Goal: Contribute content

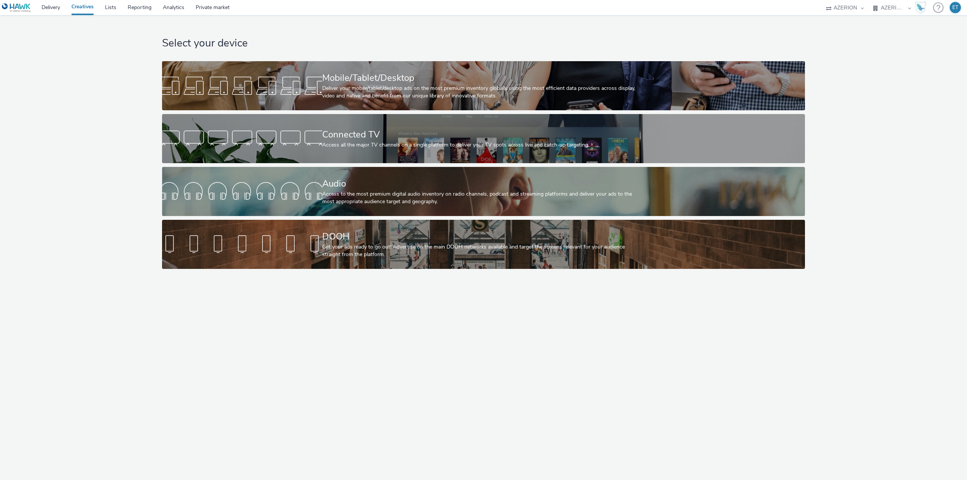
select select "79162ed7-0017-4339-93b0-3399b708648f"
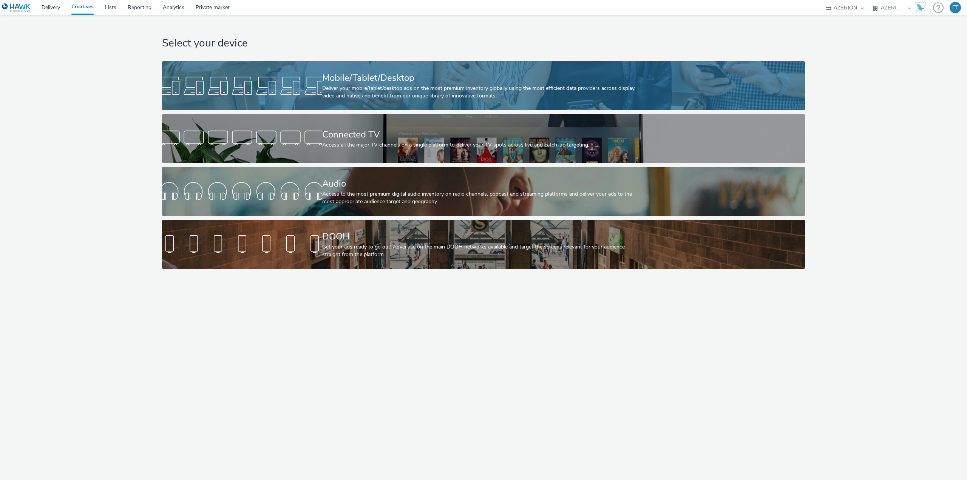
click at [341, 77] on div "Mobile/Tablet/Desktop" at bounding box center [482, 77] width 320 height 13
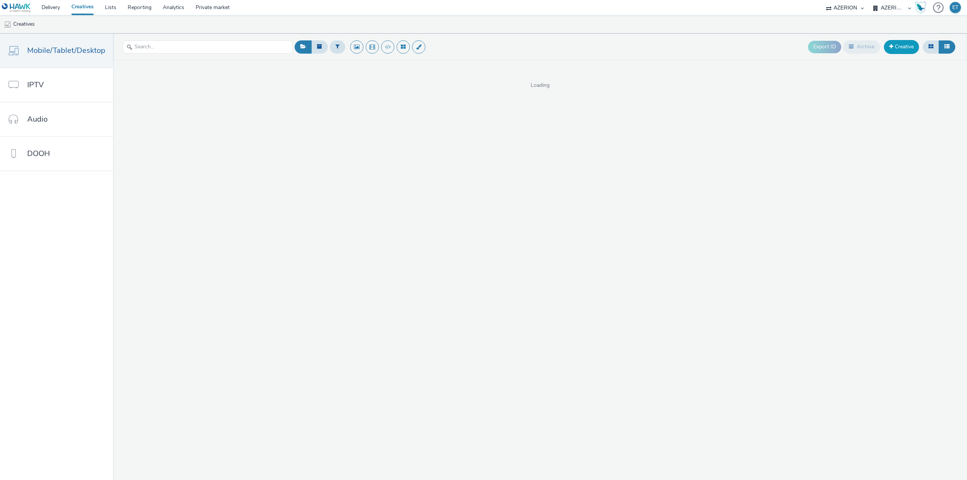
click at [907, 49] on link "Creative" at bounding box center [901, 47] width 35 height 14
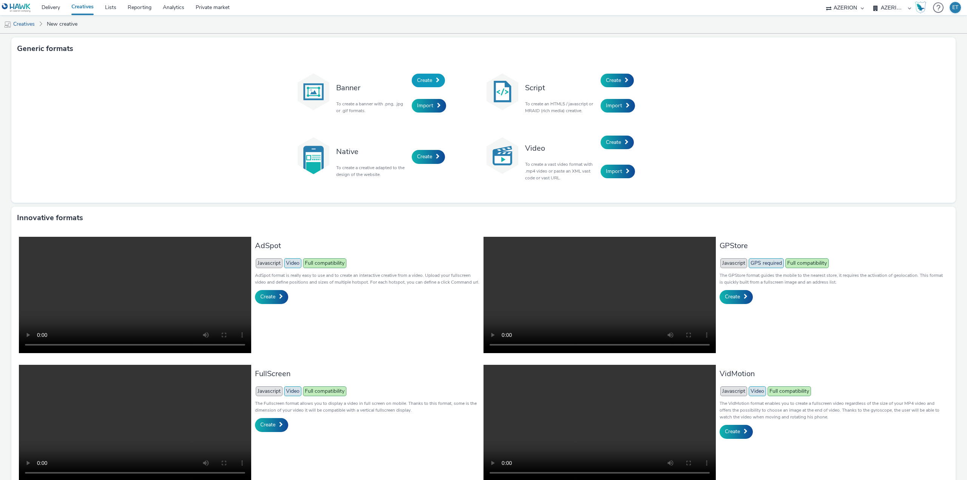
click at [421, 81] on span "Create" at bounding box center [424, 80] width 15 height 7
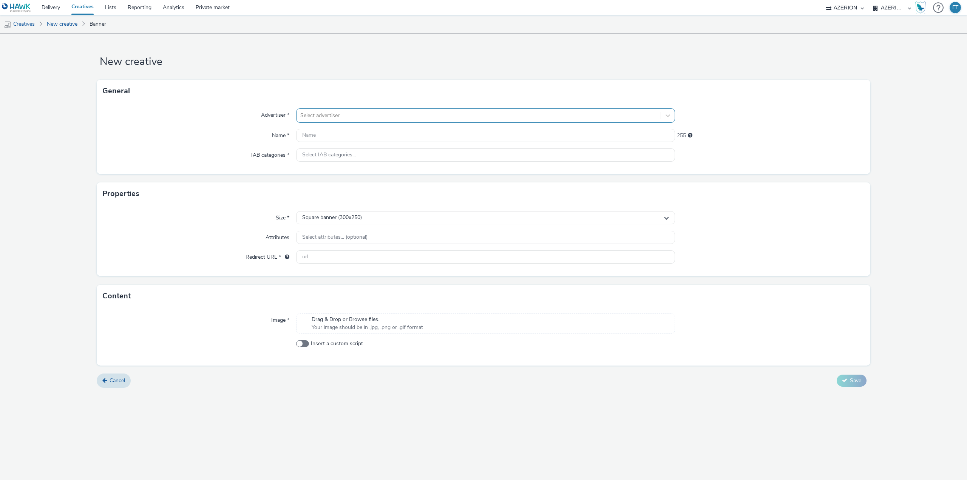
click at [379, 119] on div at bounding box center [478, 115] width 357 height 9
type input "crys"
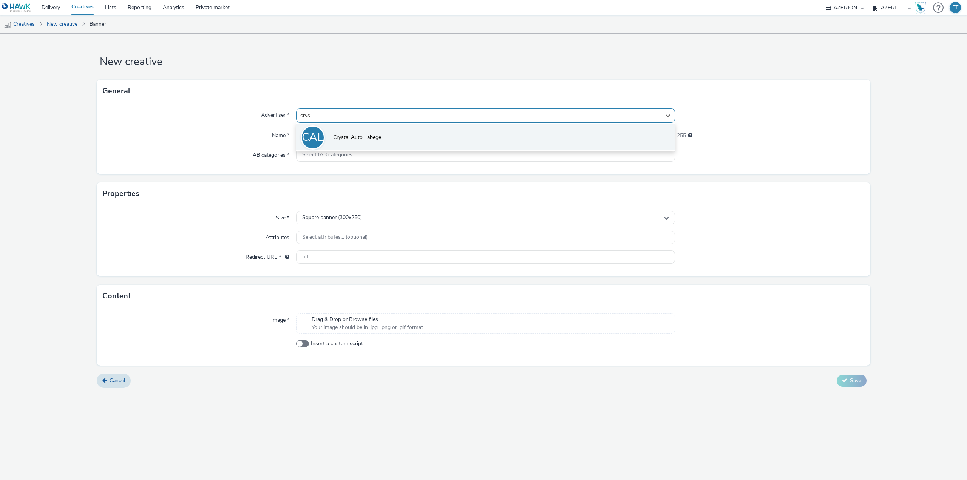
click at [383, 138] on li "CAL Crystal Auto Labege" at bounding box center [485, 136] width 379 height 25
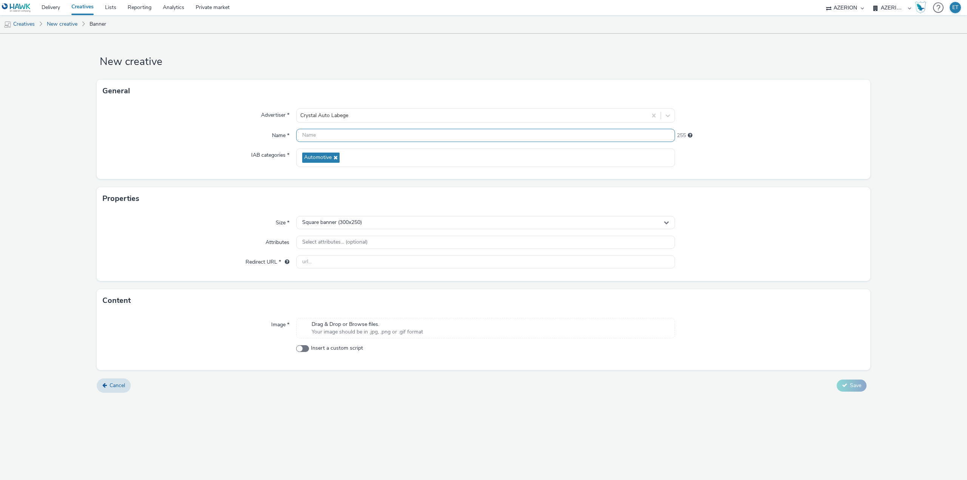
click at [342, 132] on input "text" at bounding box center [485, 135] width 379 height 13
paste input "CrystalAutoLabege_300x250_29.08.2025"
type input "CrystalAutoLabege_300x250_29.08.2025"
click at [319, 261] on input "text" at bounding box center [485, 261] width 379 height 13
paste input "[URL][DOMAIN_NAME]"
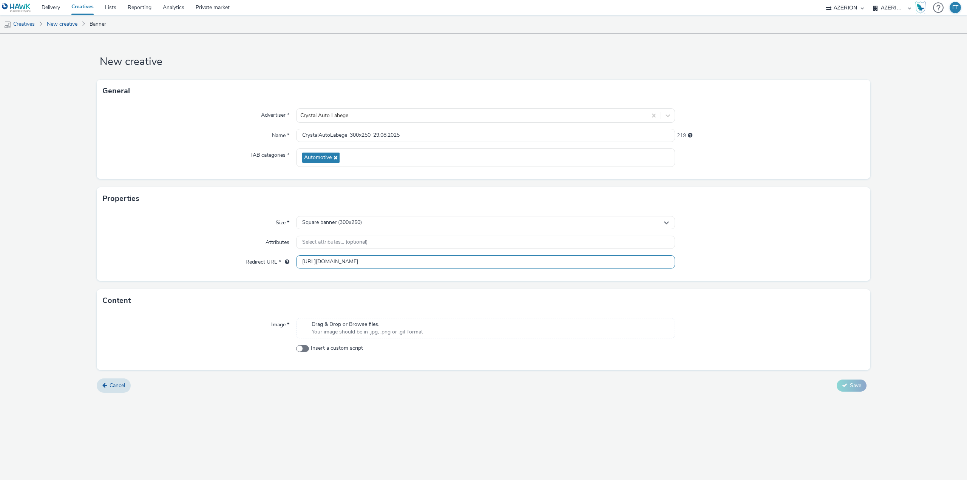
type input "[URL][DOMAIN_NAME]"
click at [379, 419] on div "New creative General Advertiser * Crystal Auto Labege Name * CrystalAutoLabege_…" at bounding box center [483, 257] width 967 height 446
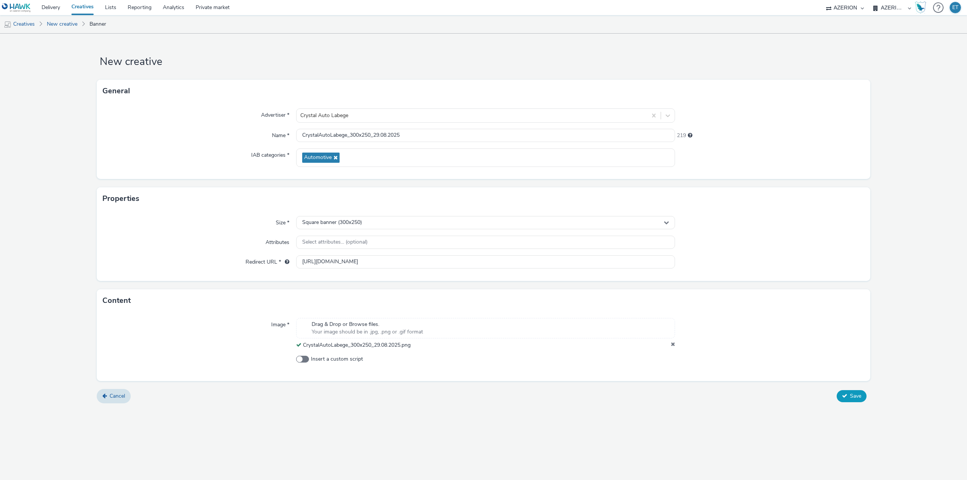
click at [862, 395] on button "Save" at bounding box center [852, 396] width 30 height 12
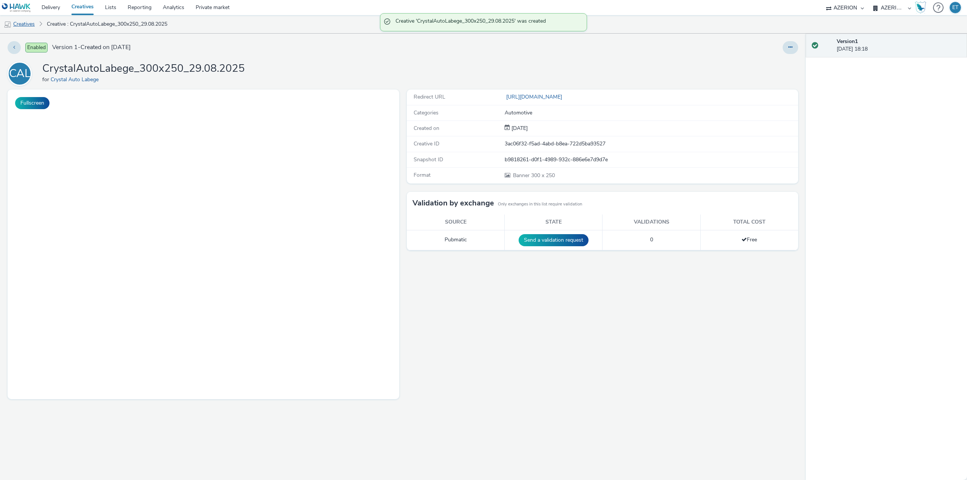
click at [29, 23] on link "Creatives" at bounding box center [19, 24] width 39 height 18
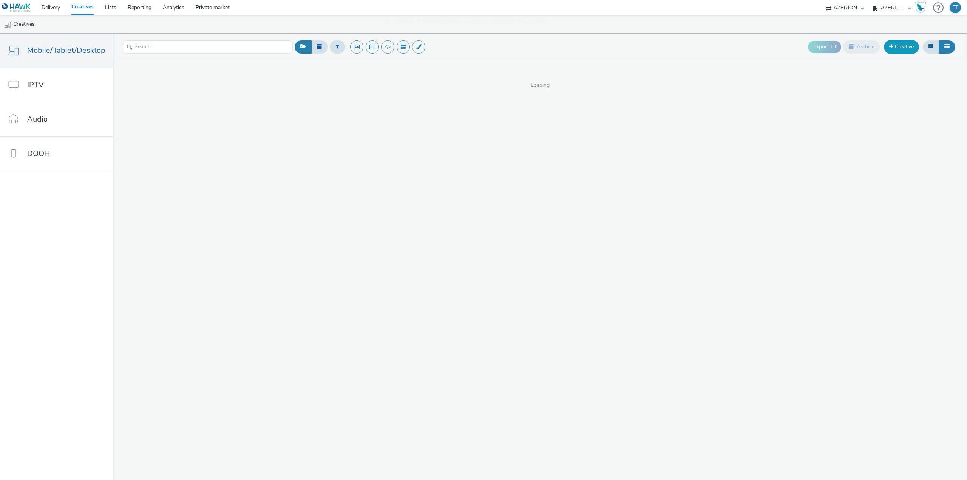
click at [905, 46] on link "Creative" at bounding box center [901, 47] width 35 height 14
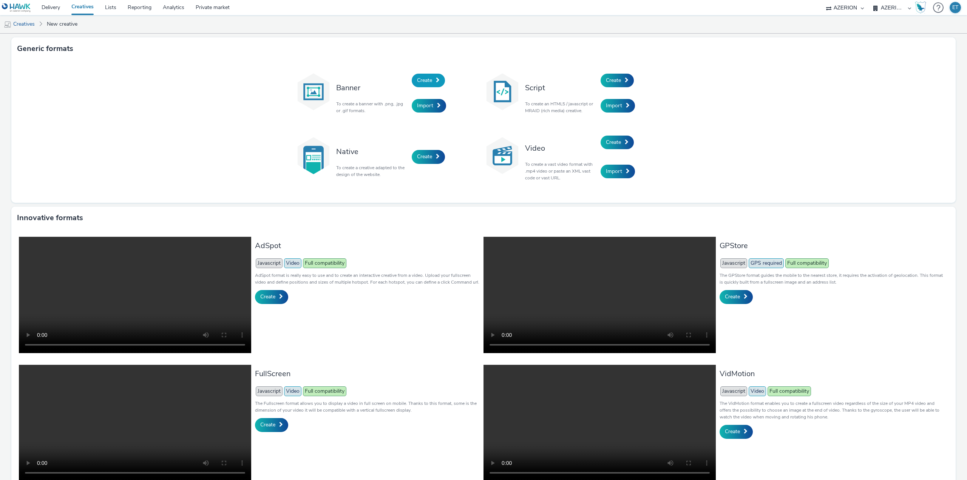
click at [417, 78] on span "Create" at bounding box center [424, 80] width 15 height 7
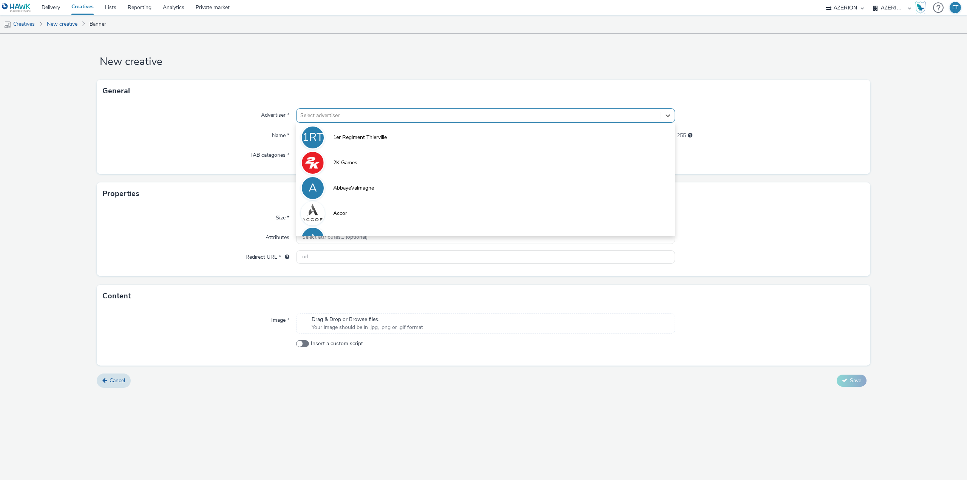
click at [393, 114] on div at bounding box center [478, 115] width 357 height 9
type input "cry"
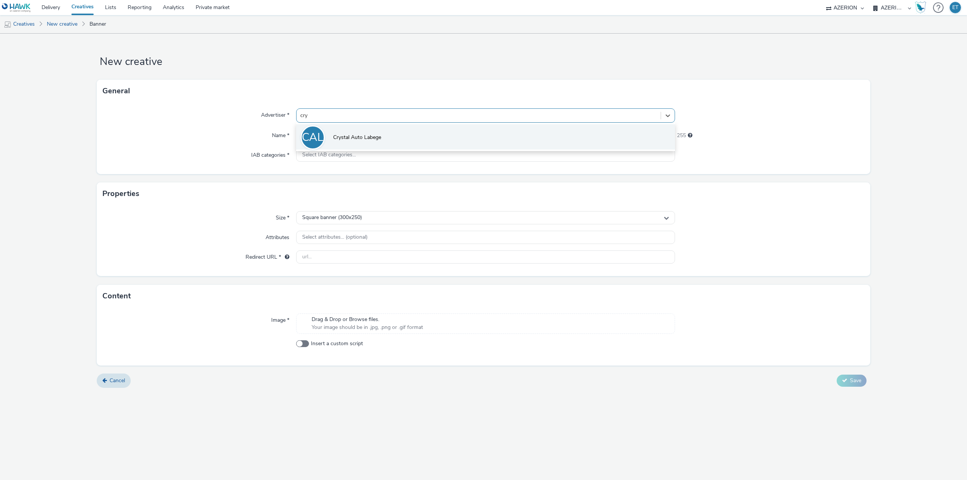
click at [401, 134] on li "CAL Crystal Auto Labege" at bounding box center [485, 136] width 379 height 25
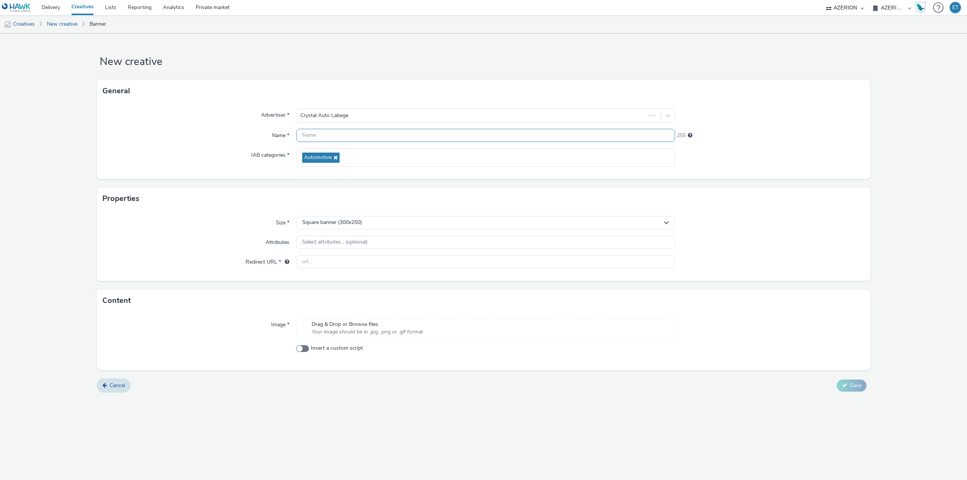
click at [362, 138] on input "text" at bounding box center [485, 135] width 379 height 13
paste input "CrystalAutoLabege_320x480_29.08.2025"
type input "CrystalAutoLabege_320x480_29.08.2025"
click at [418, 222] on div "Square banner (300x250)" at bounding box center [485, 222] width 379 height 13
click at [377, 273] on li "Full screen portrait (320x480)" at bounding box center [486, 279] width 378 height 12
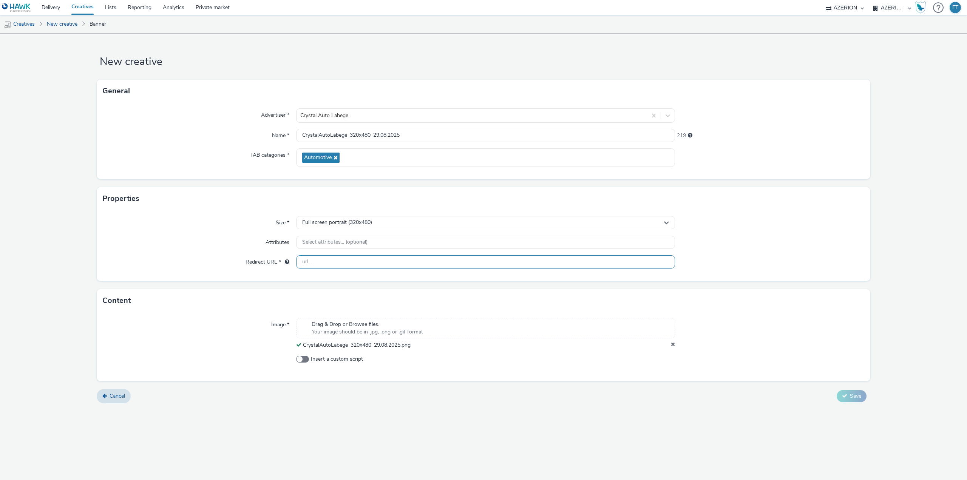
click at [367, 261] on input "text" at bounding box center [485, 261] width 379 height 13
paste input "[URL][DOMAIN_NAME]"
type input "[URL][DOMAIN_NAME]"
click at [579, 392] on div "Cancel Save" at bounding box center [484, 396] width 774 height 14
click at [863, 394] on button "Save" at bounding box center [852, 396] width 30 height 12
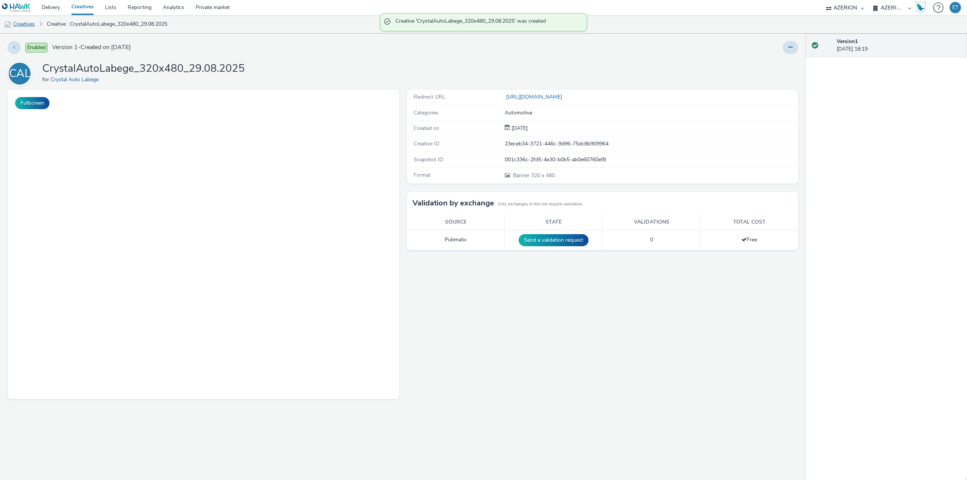
click at [29, 22] on link "Creatives" at bounding box center [19, 24] width 39 height 18
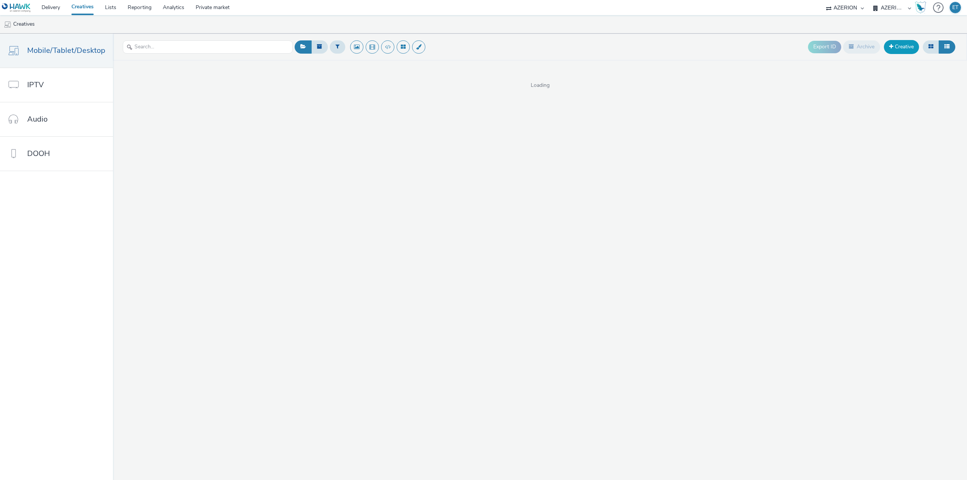
click at [908, 45] on link "Creative" at bounding box center [901, 47] width 35 height 14
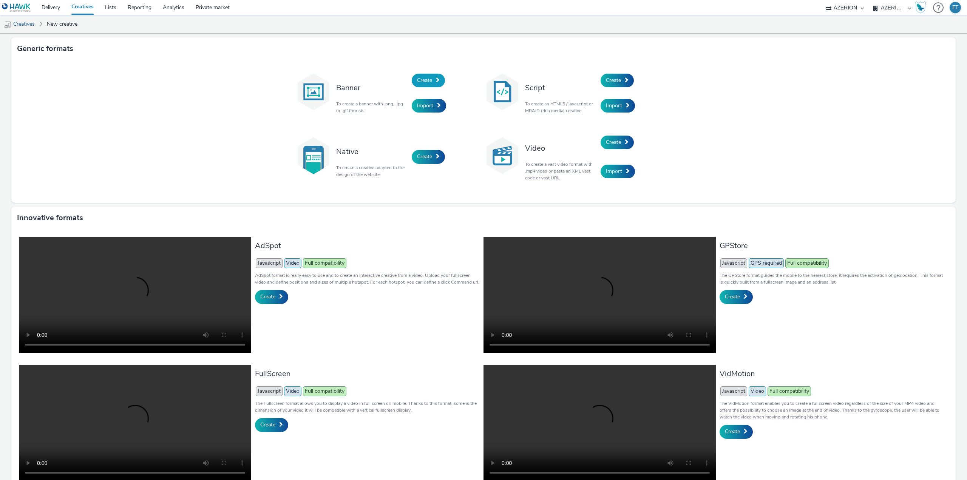
click at [432, 77] on link "Create" at bounding box center [428, 81] width 33 height 14
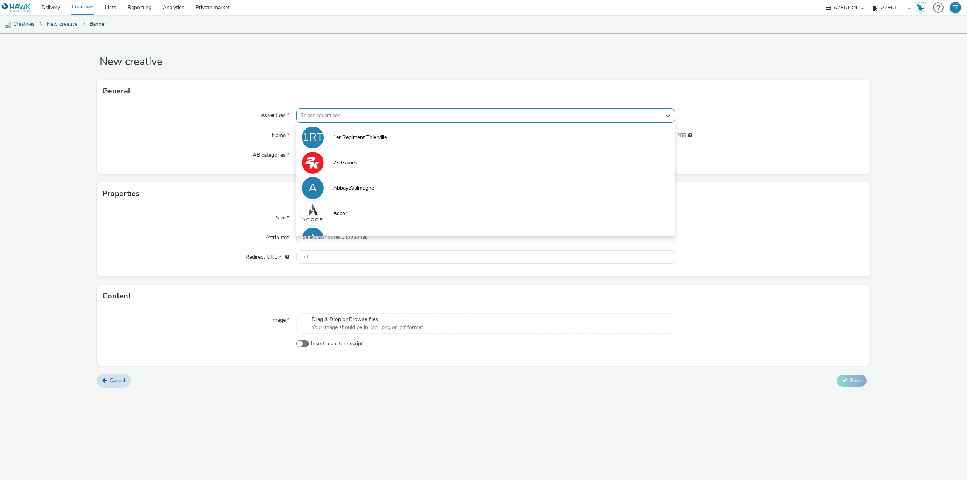
click at [384, 110] on div "Select advertiser..." at bounding box center [479, 116] width 364 height 12
type input "cry"
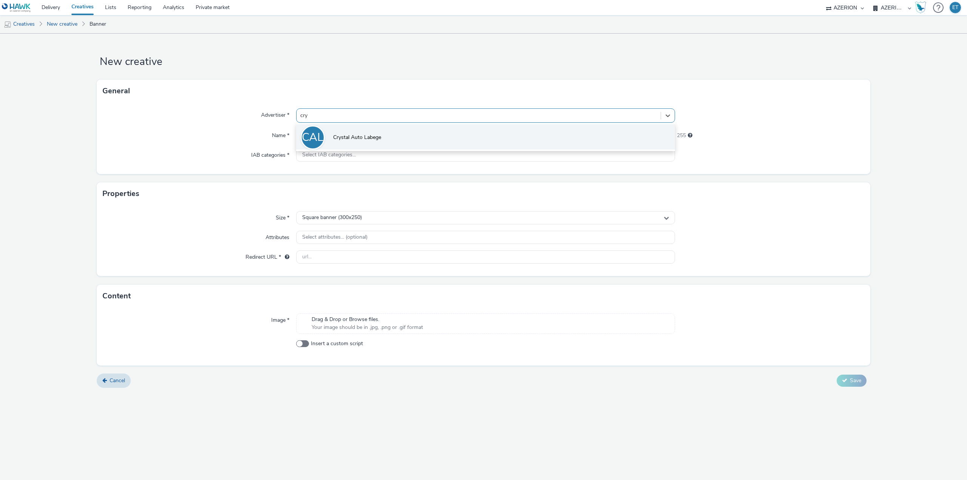
click at [374, 132] on li "CAL Crystal Auto Labege" at bounding box center [485, 136] width 379 height 25
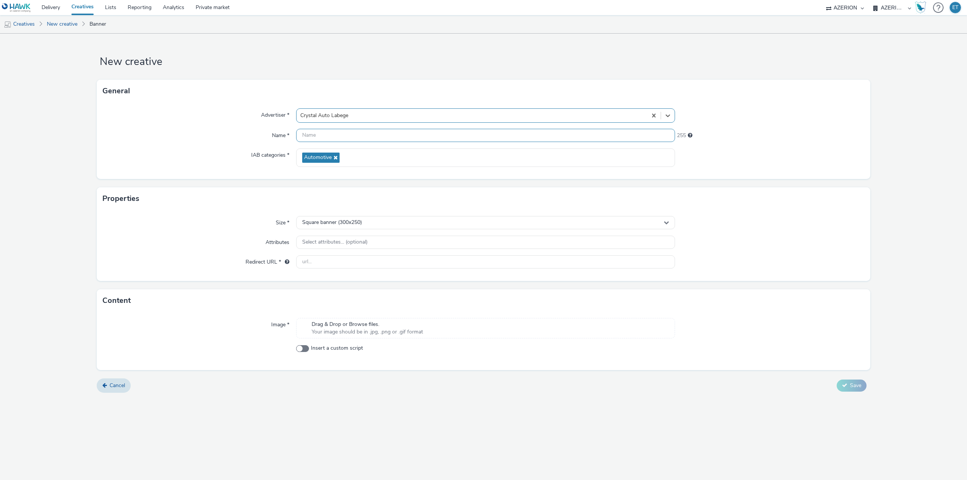
click at [363, 135] on input "text" at bounding box center [485, 135] width 379 height 13
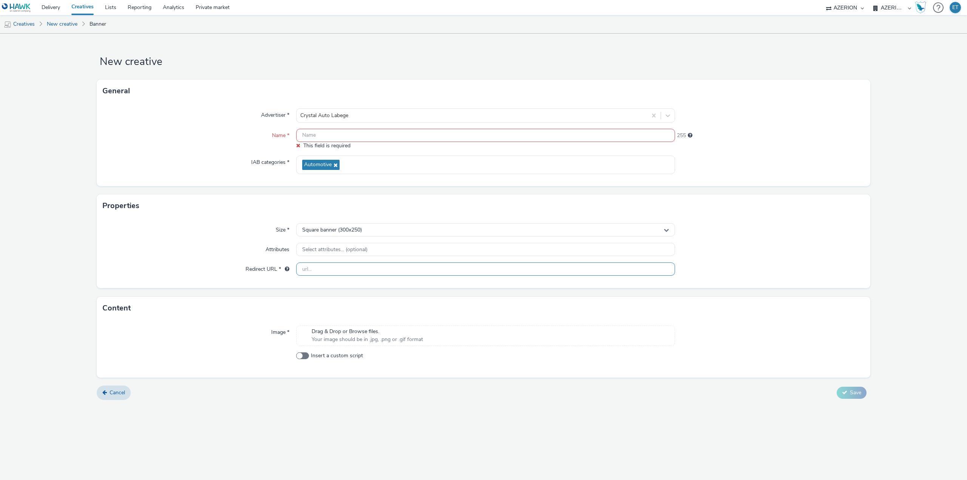
click at [335, 273] on input "text" at bounding box center [485, 269] width 379 height 13
paste input "[URL][DOMAIN_NAME]"
type input "[URL][DOMAIN_NAME]"
click at [372, 379] on form "New creative General Advertiser * Crystal Auto Labege Name * This field is requ…" at bounding box center [483, 220] width 967 height 372
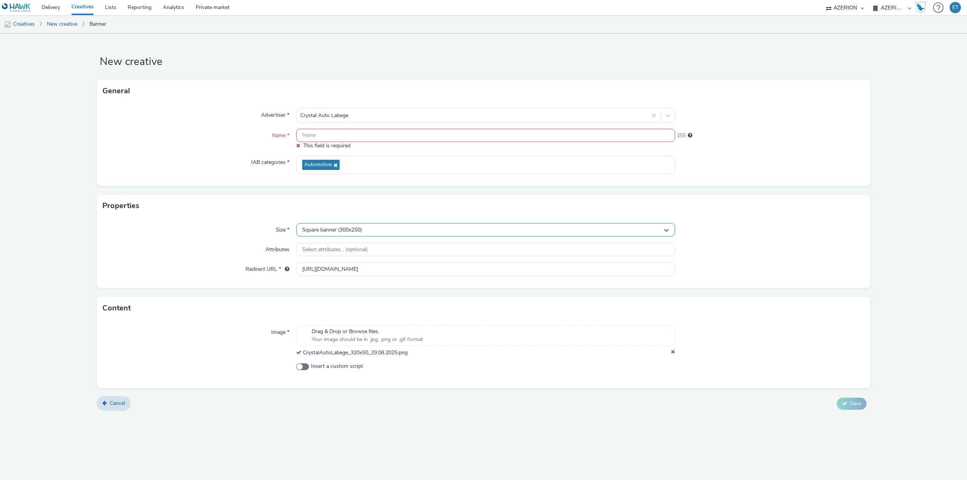
click at [349, 224] on div "Square banner (300x250)" at bounding box center [485, 229] width 379 height 13
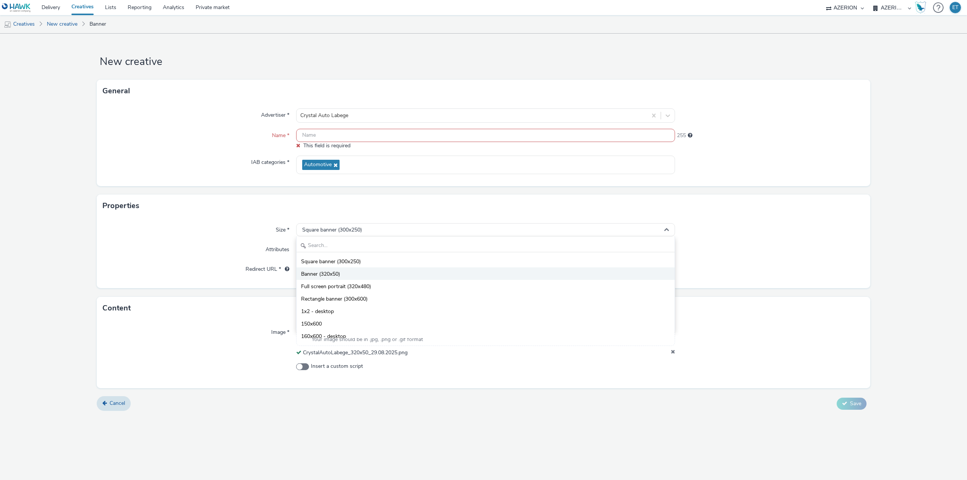
click at [337, 271] on span "Banner (320x50)" at bounding box center [320, 274] width 39 height 8
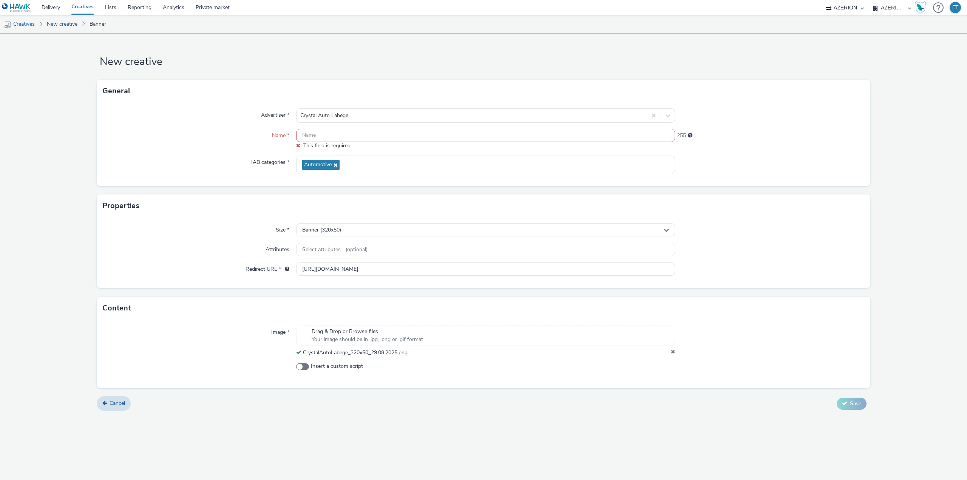
click at [342, 137] on input "text" at bounding box center [485, 135] width 379 height 13
paste input "CrystalAutoLabege_320x50_29.08.2025"
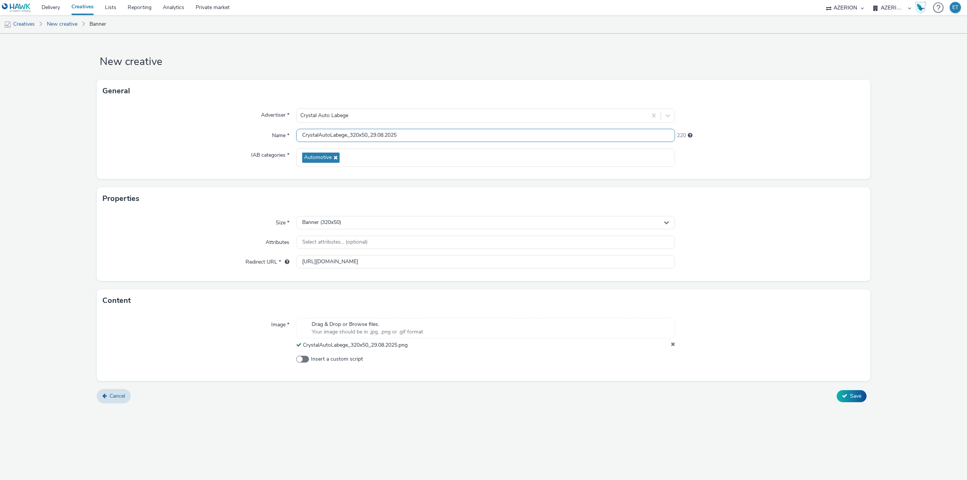
type input "CrystalAutoLabege_320x50_29.08.2025"
click at [623, 422] on div "New creative General Advertiser * Crystal Auto Labege Name * CrystalAutoLabege_…" at bounding box center [483, 257] width 967 height 446
click at [850, 390] on button "Save" at bounding box center [852, 396] width 30 height 12
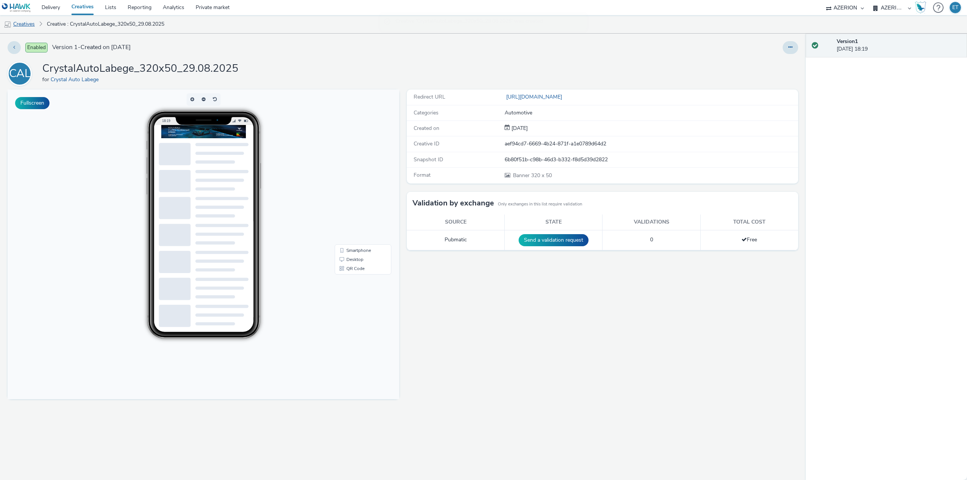
click at [31, 26] on link "Creatives" at bounding box center [19, 24] width 39 height 18
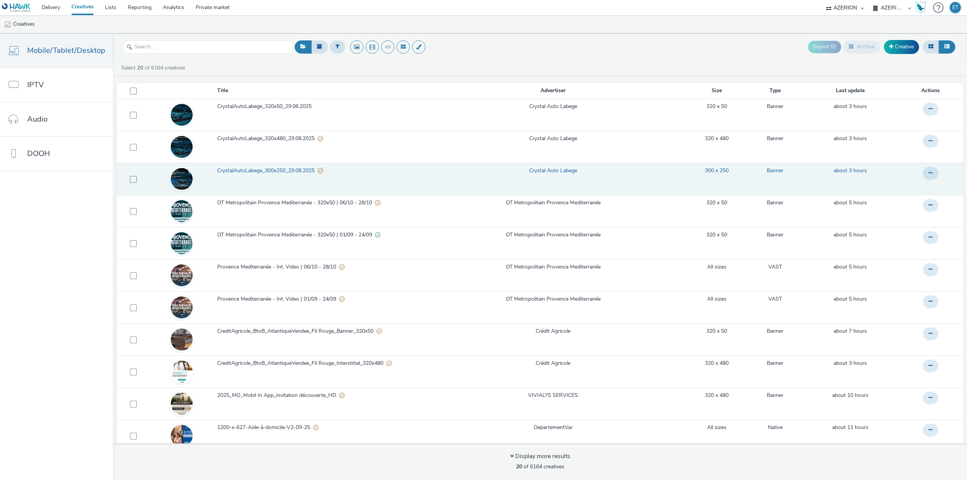
click at [297, 169] on span "CrystalAutoLabege_300x250_29.08.2025" at bounding box center [267, 171] width 100 height 8
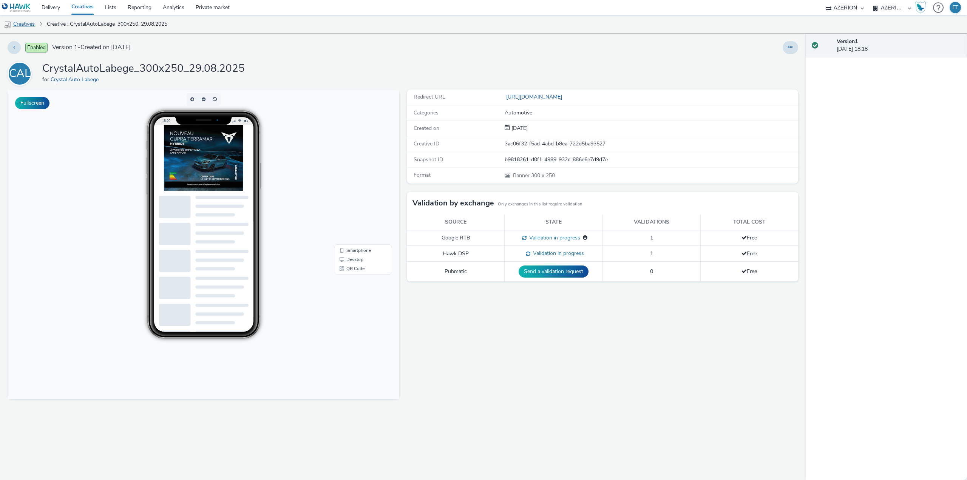
click at [16, 21] on link "Creatives" at bounding box center [19, 24] width 39 height 18
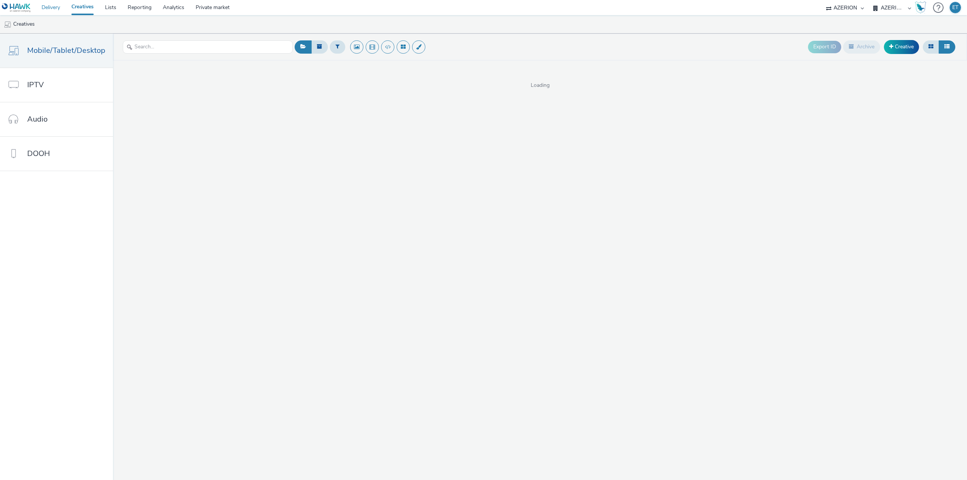
click at [52, 8] on link "Delivery" at bounding box center [51, 7] width 30 height 15
